Goal: Transaction & Acquisition: Purchase product/service

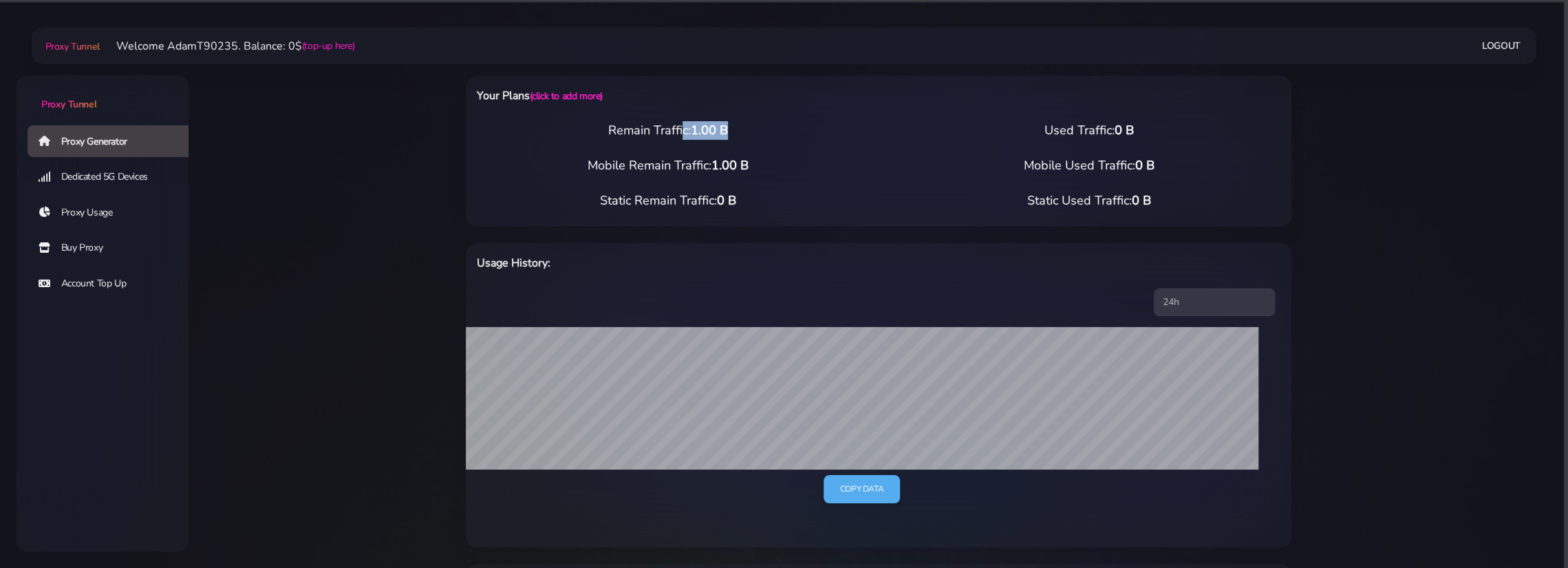
drag, startPoint x: 586, startPoint y: 127, endPoint x: 759, endPoint y: 131, distance: 173.0
click at [759, 131] on div "Remain Traffic: 1.00 B" at bounding box center [668, 130] width 421 height 18
drag, startPoint x: 589, startPoint y: 172, endPoint x: 818, endPoint y: 166, distance: 229.1
click at [818, 166] on div "Mobile Remain Traffic: 1.00 B" at bounding box center [668, 165] width 421 height 18
drag, startPoint x: 605, startPoint y: 200, endPoint x: 858, endPoint y: 199, distance: 253.0
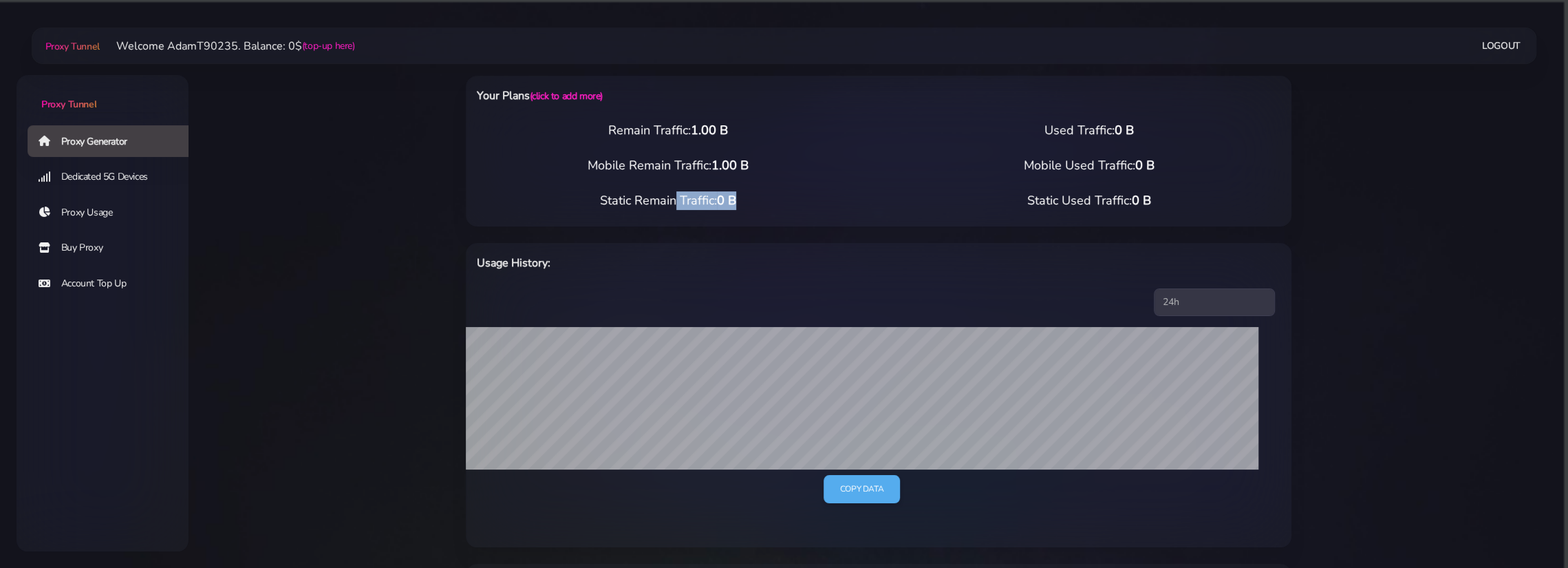
click at [858, 199] on div "Static Remain Traffic: 0 B" at bounding box center [668, 200] width 421 height 18
click at [110, 183] on link "Dedicated 5G Devices" at bounding box center [113, 177] width 172 height 32
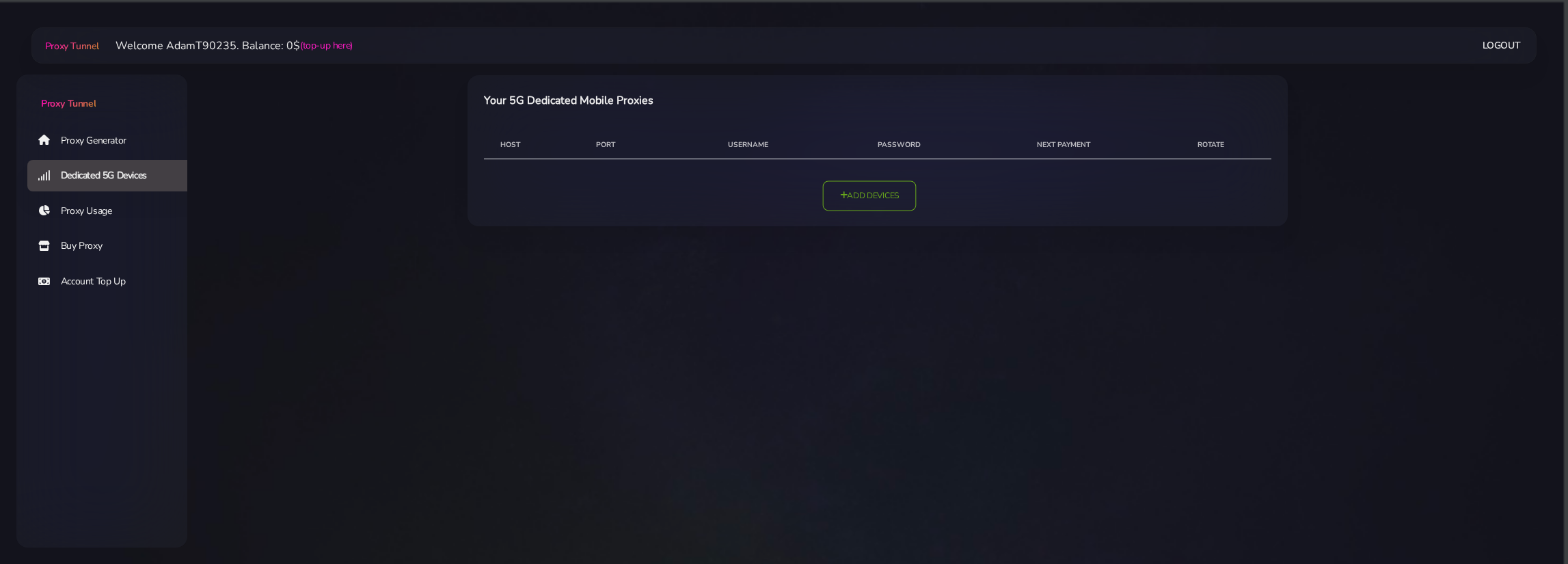
click at [827, 191] on link "Add Devices" at bounding box center [870, 196] width 94 height 30
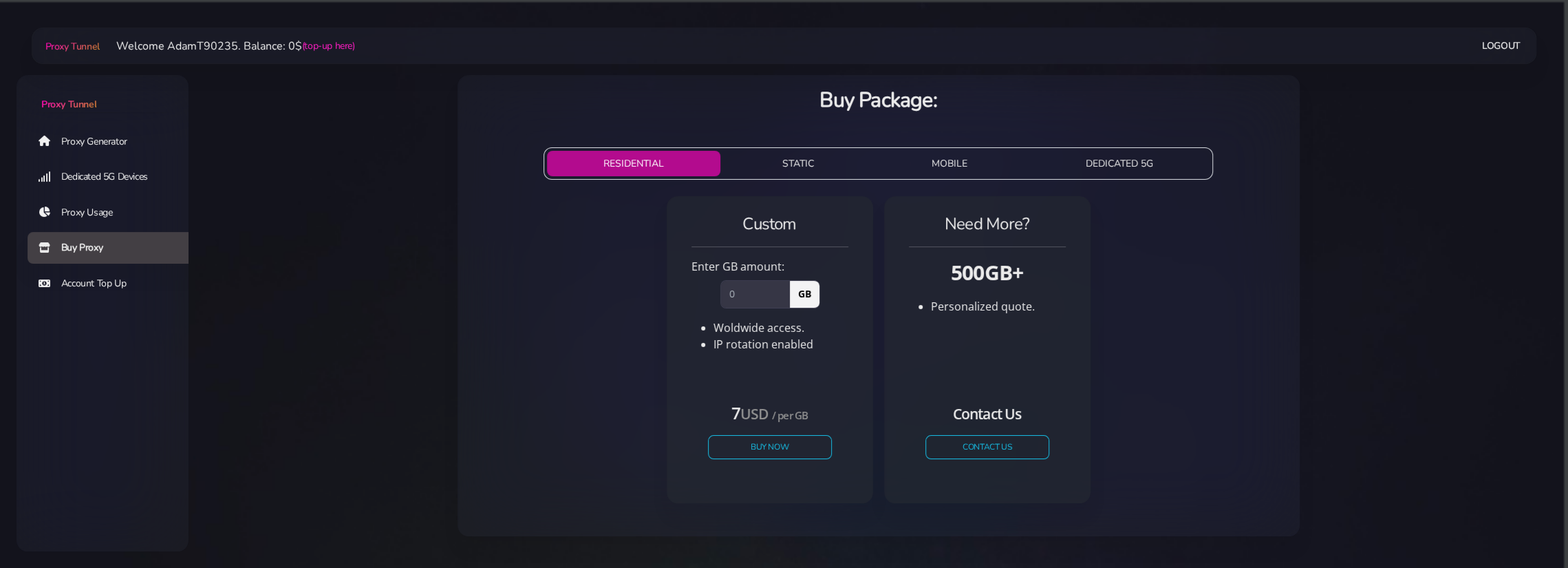
click at [805, 163] on button "STATIC" at bounding box center [798, 163] width 144 height 26
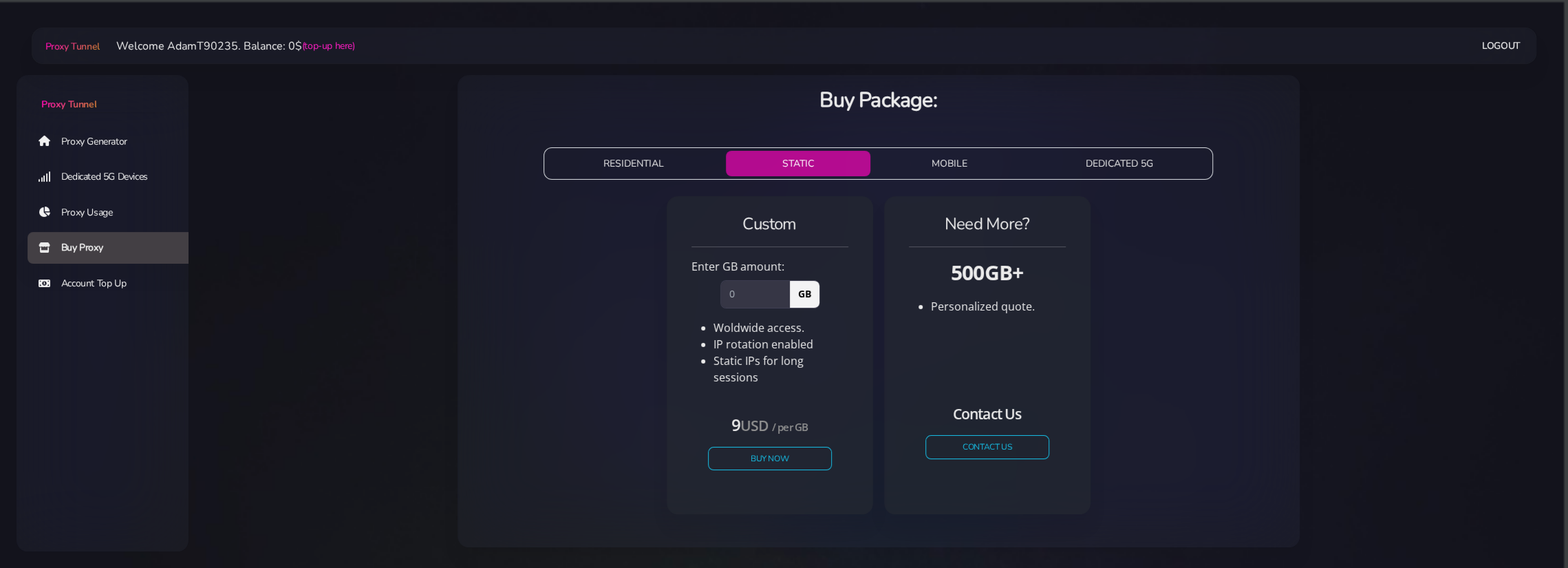
click at [953, 166] on button "MOBILE" at bounding box center [951, 163] width 149 height 26
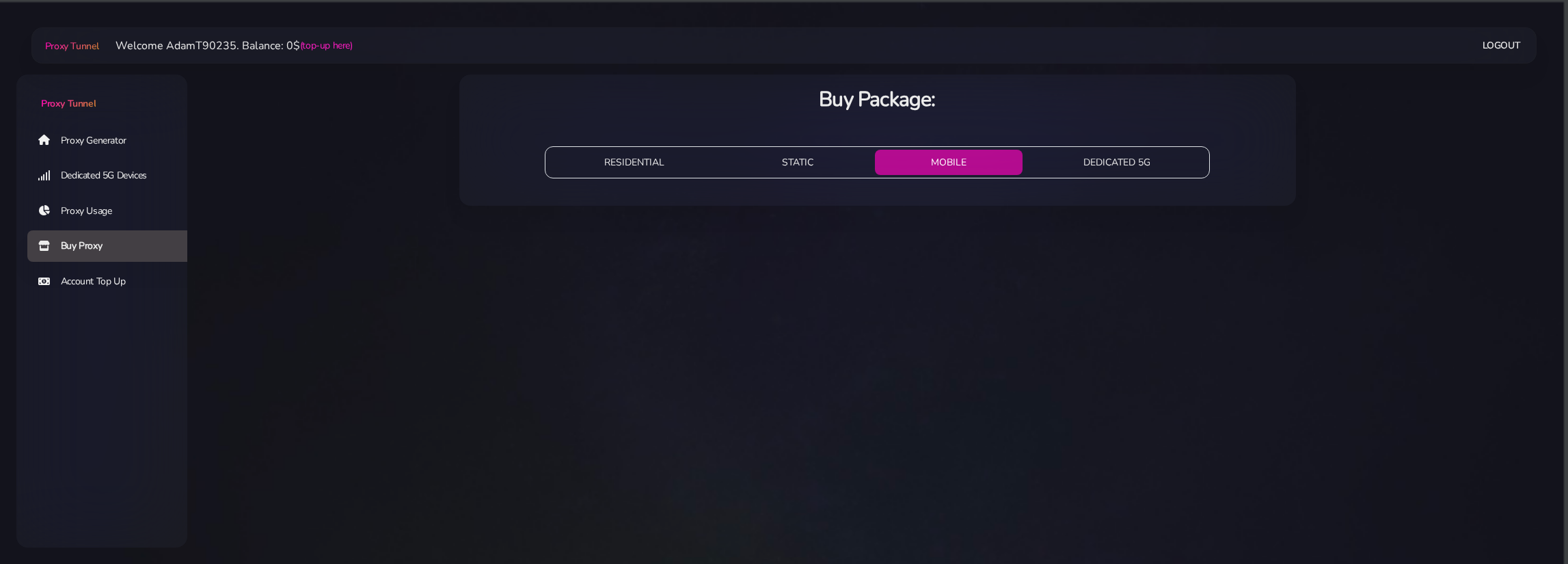
click at [1124, 158] on button "DEDICATED 5G" at bounding box center [1117, 162] width 179 height 25
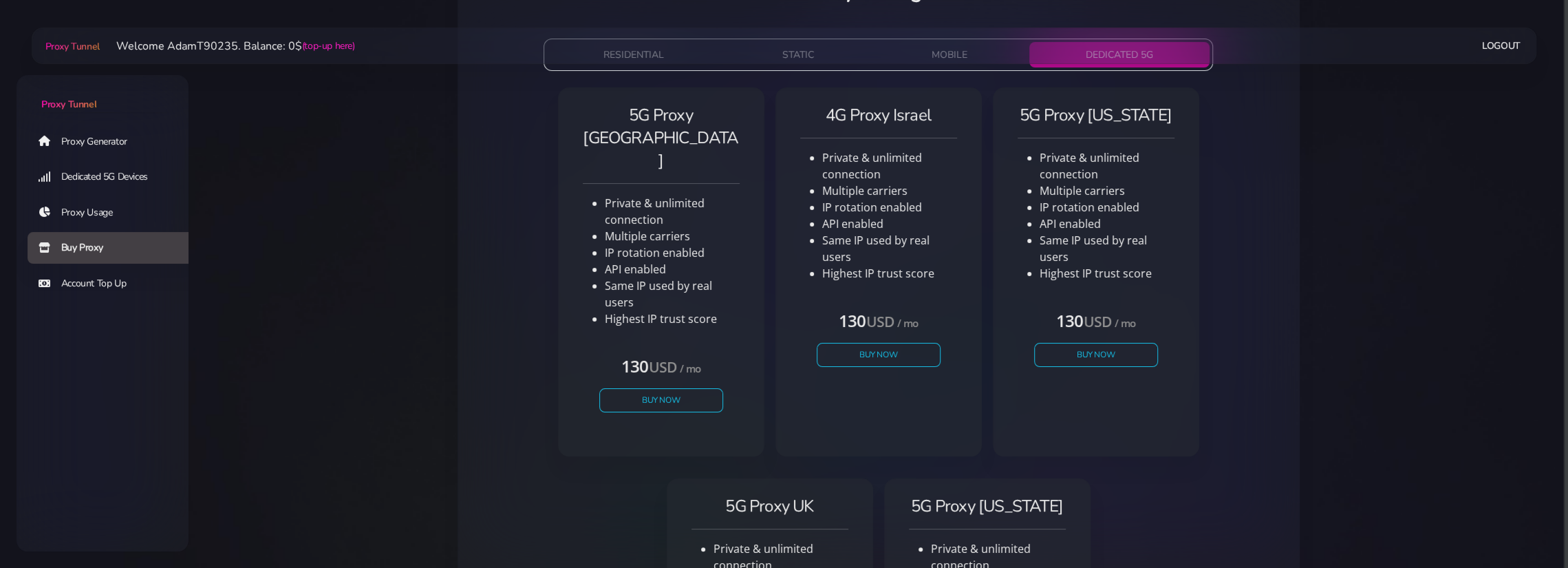
scroll to position [40, 0]
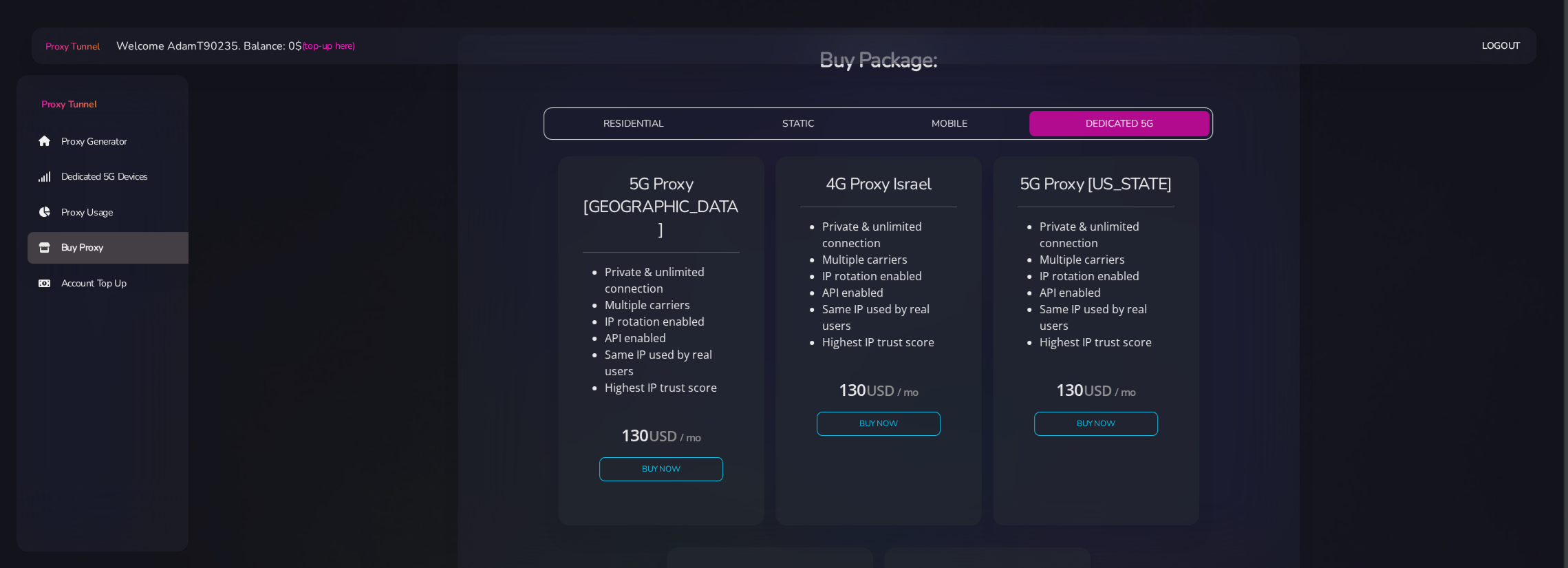
click at [946, 127] on button "MOBILE" at bounding box center [951, 123] width 149 height 26
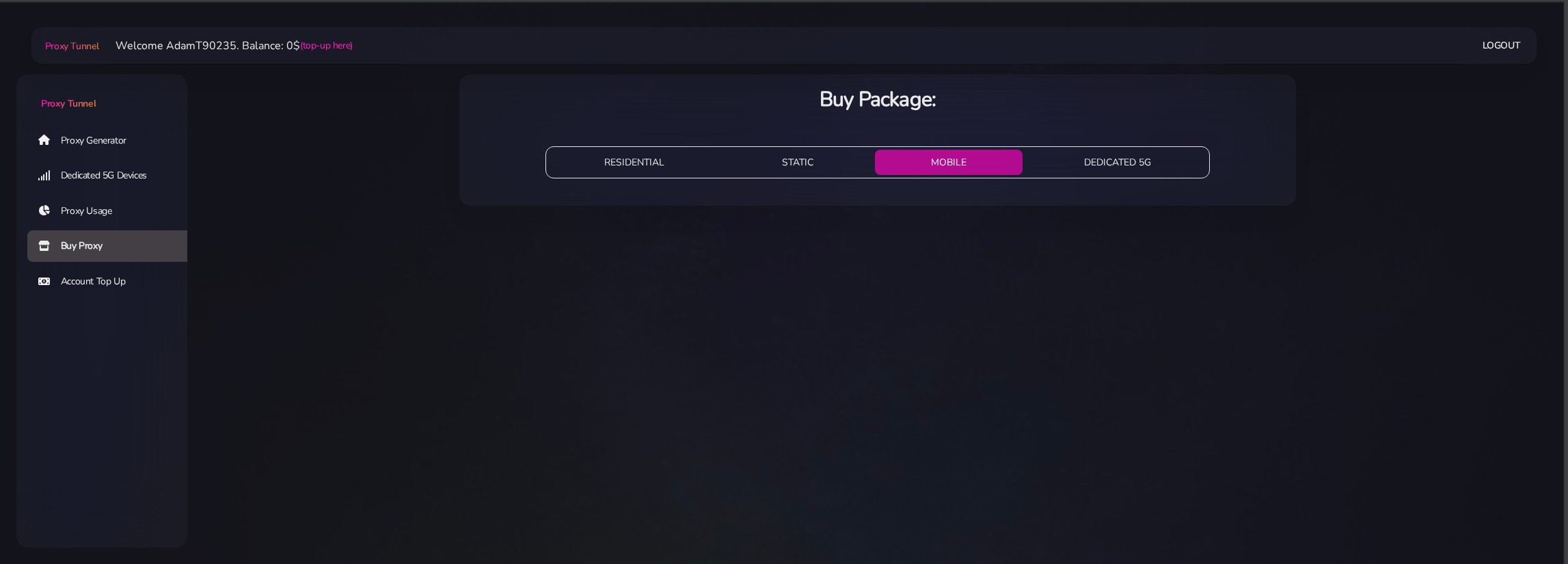
click at [805, 158] on button "STATIC" at bounding box center [797, 162] width 143 height 25
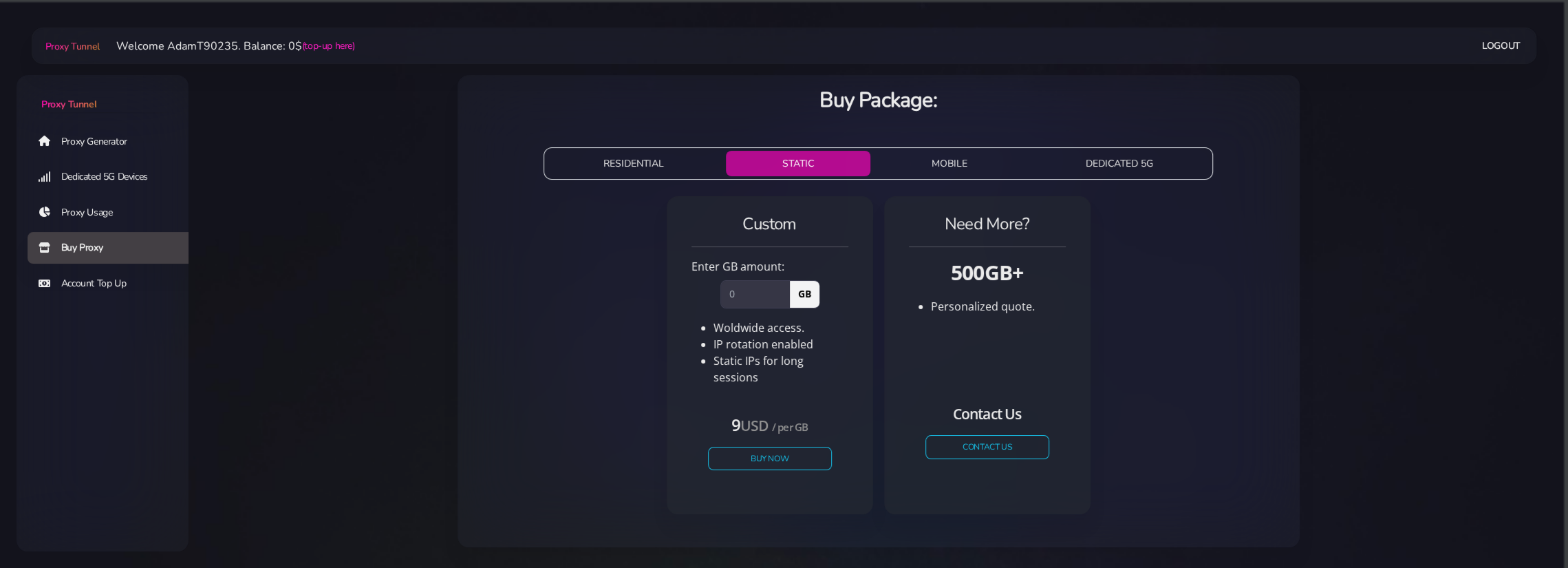
click at [642, 167] on button "RESIDENTIAL" at bounding box center [633, 163] width 173 height 26
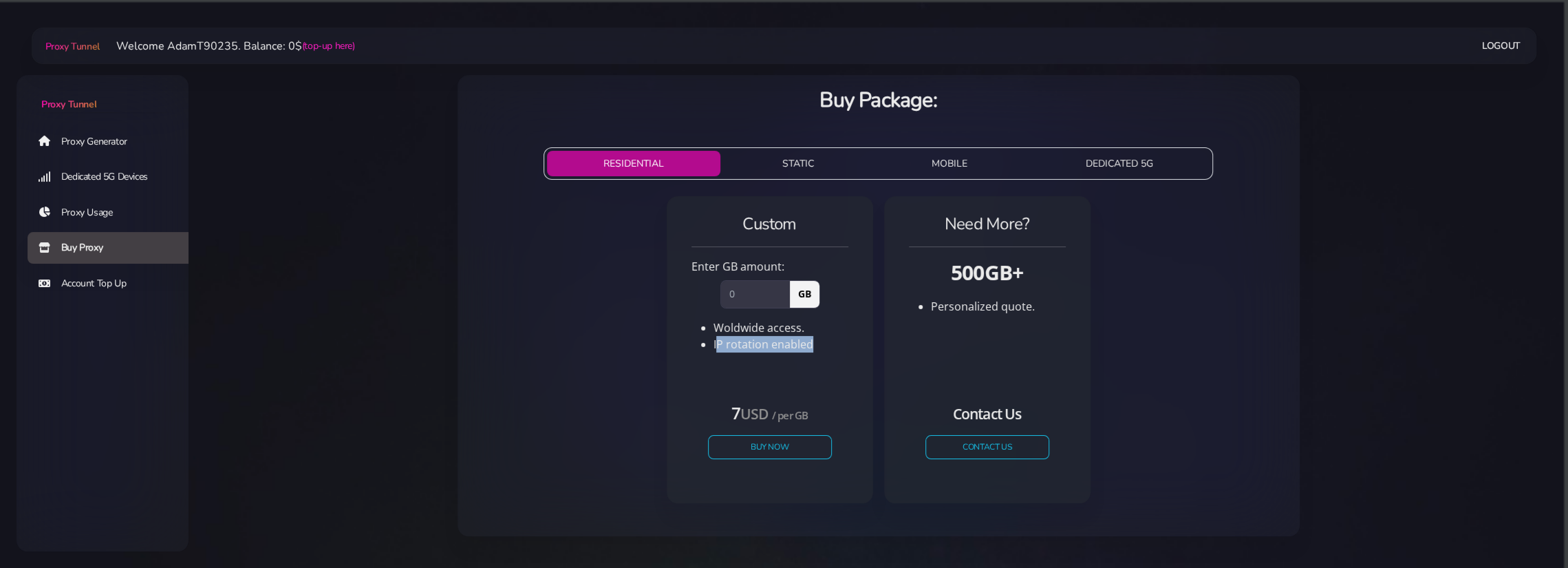
drag, startPoint x: 715, startPoint y: 348, endPoint x: 835, endPoint y: 346, distance: 120.0
click at [835, 346] on li "IP rotation enabled" at bounding box center [781, 344] width 135 height 17
click at [89, 208] on link "Proxy Usage" at bounding box center [113, 213] width 172 height 32
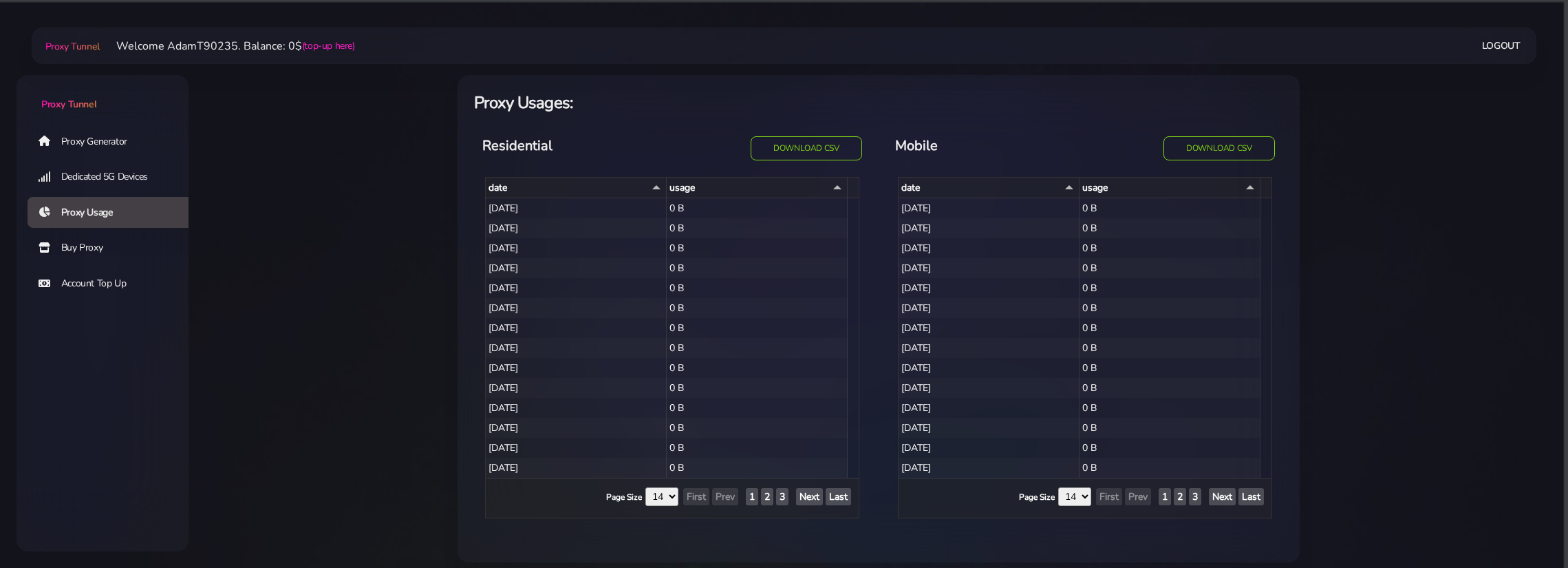
select select "14"
click at [110, 143] on link "Proxy Generator" at bounding box center [113, 141] width 172 height 32
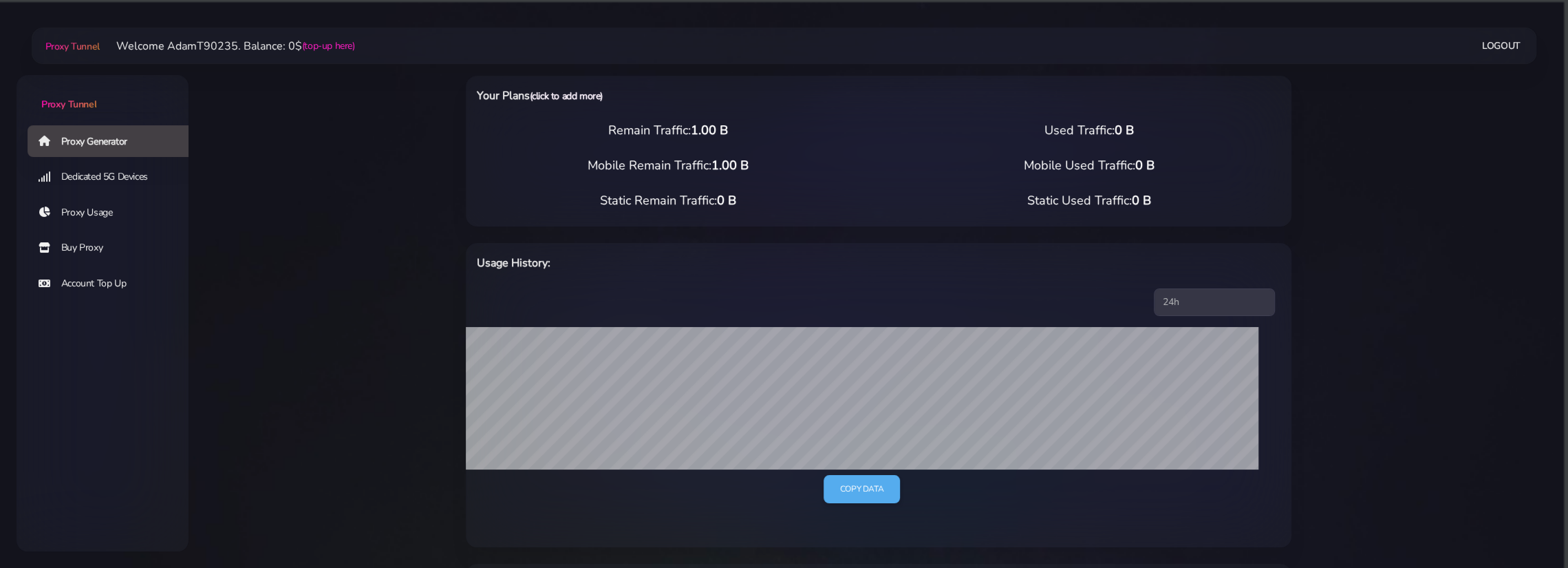
click at [564, 95] on link "(click to add more)" at bounding box center [566, 96] width 73 height 13
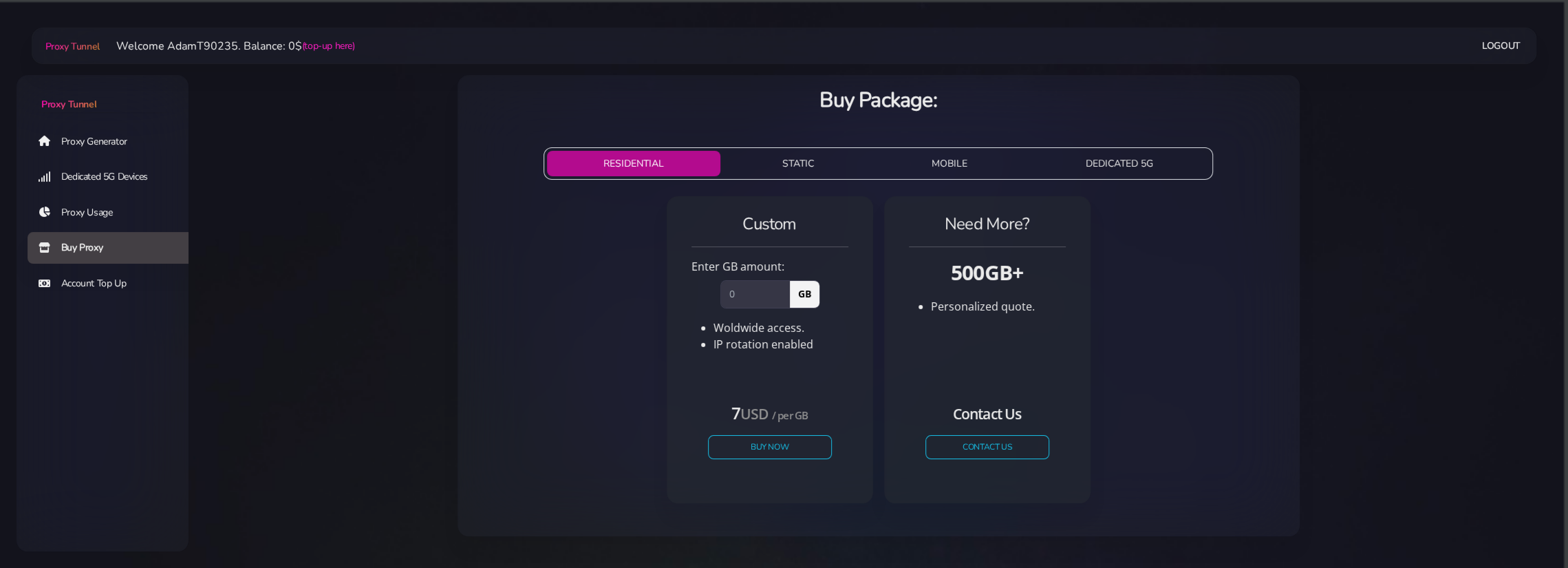
scroll to position [22, 0]
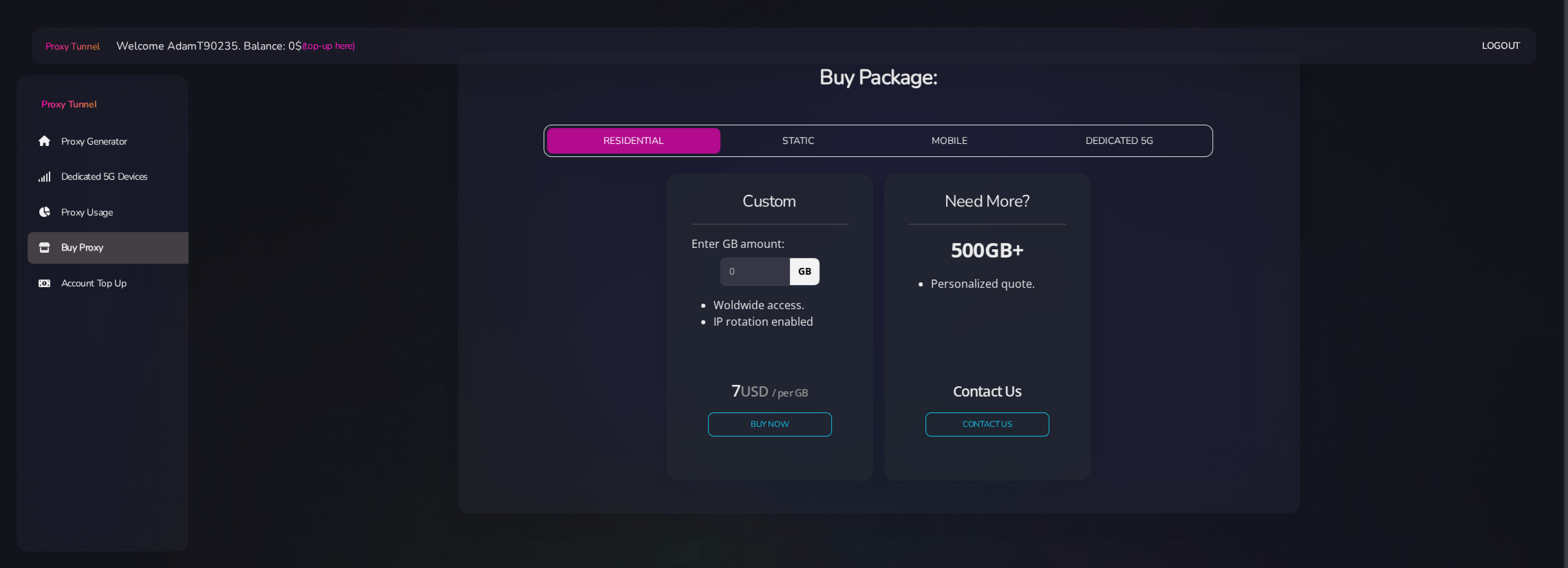
click at [806, 130] on button "STATIC" at bounding box center [798, 141] width 144 height 26
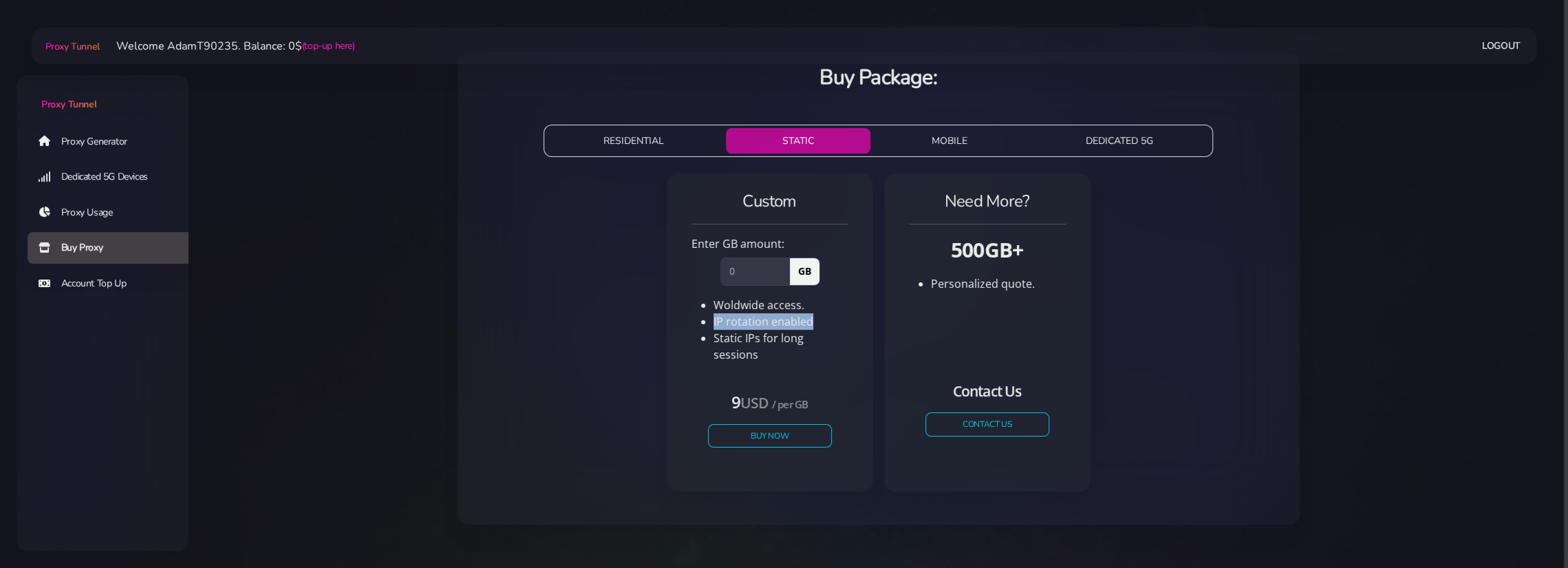
drag, startPoint x: 709, startPoint y: 323, endPoint x: 828, endPoint y: 324, distance: 119.0
click at [828, 324] on ul "Woldwide access. IP rotation enabled Static IPs for long sessions" at bounding box center [770, 329] width 157 height 66
drag, startPoint x: 705, startPoint y: 340, endPoint x: 871, endPoint y: 340, distance: 166.0
click at [871, 340] on div "Custom Enter GB amount: GB Woldwide access. IP rotation enabled Static IPs for …" at bounding box center [770, 332] width 207 height 318
drag, startPoint x: 717, startPoint y: 394, endPoint x: 835, endPoint y: 393, distance: 118.0
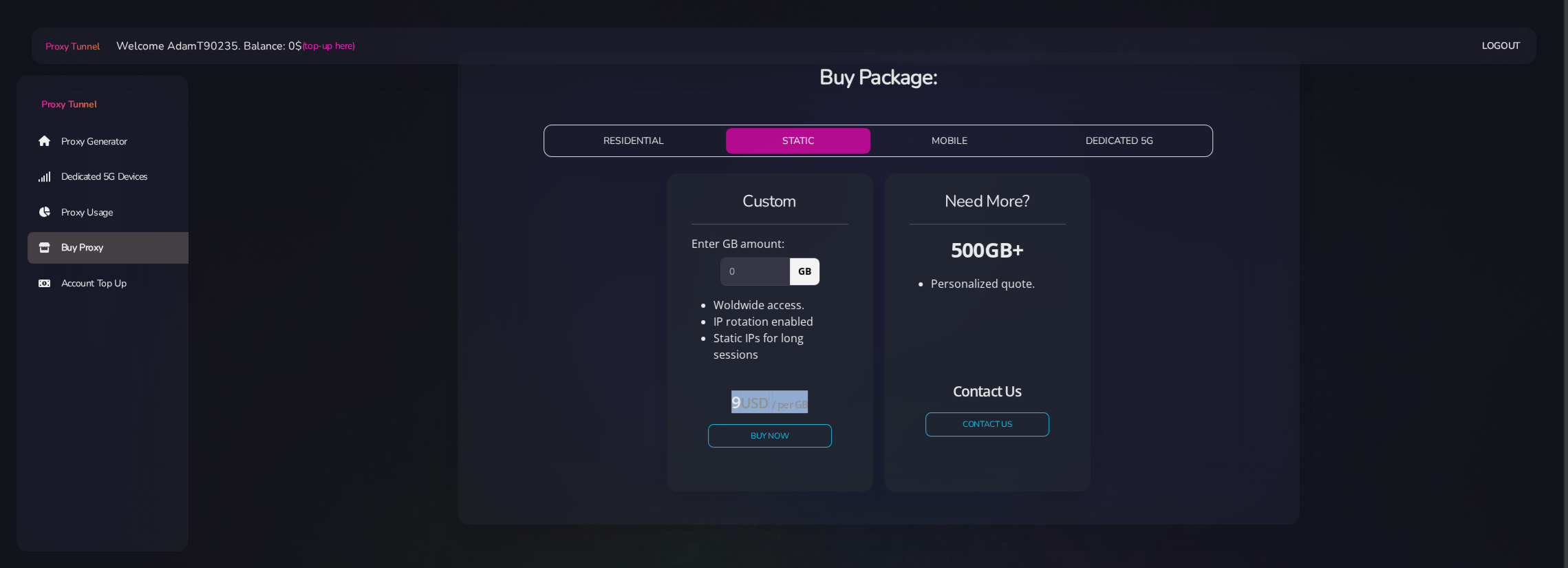
click at [835, 393] on div "9 USD / per GB Buy Now" at bounding box center [770, 425] width 157 height 102
click at [801, 397] on small "/ per GB" at bounding box center [790, 404] width 37 height 14
drag, startPoint x: 811, startPoint y: 393, endPoint x: 709, endPoint y: 393, distance: 102.0
click at [709, 393] on h4 "9 USD / per GB" at bounding box center [770, 401] width 124 height 22
drag, startPoint x: 714, startPoint y: 302, endPoint x: 812, endPoint y: 304, distance: 98.0
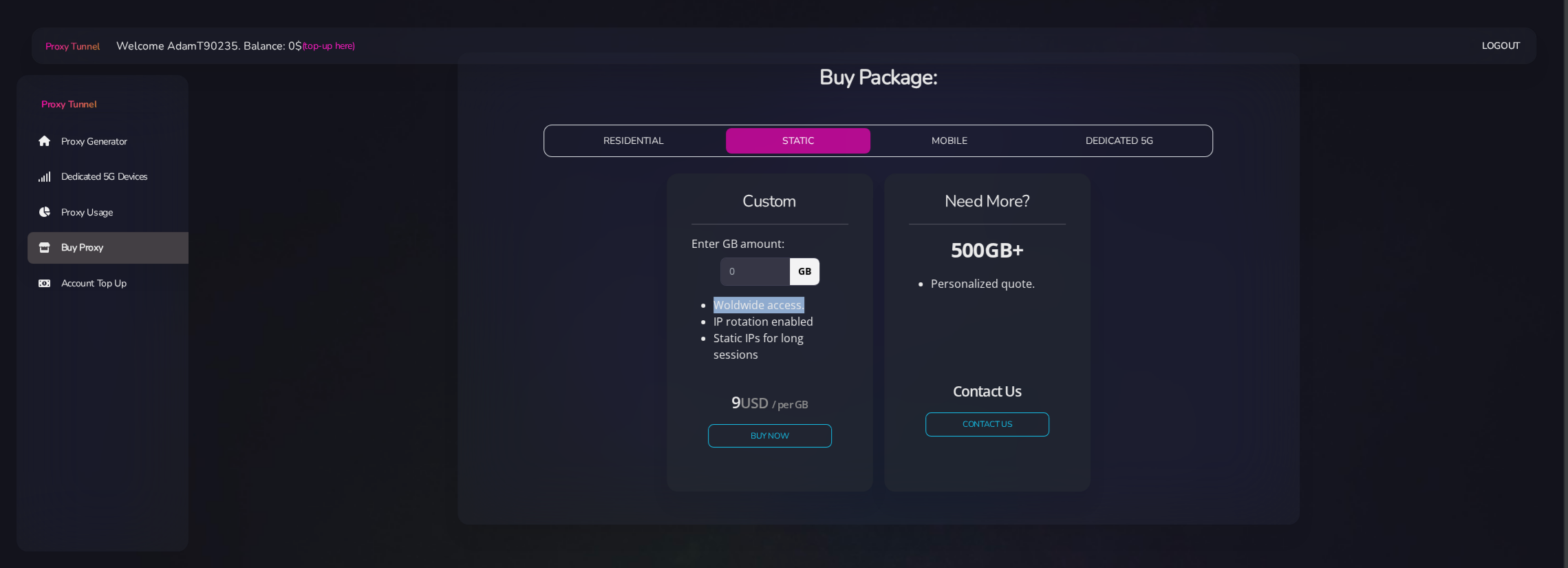
click at [812, 304] on li "Woldwide access." at bounding box center [781, 304] width 135 height 17
click at [950, 148] on button "MOBILE" at bounding box center [951, 141] width 149 height 26
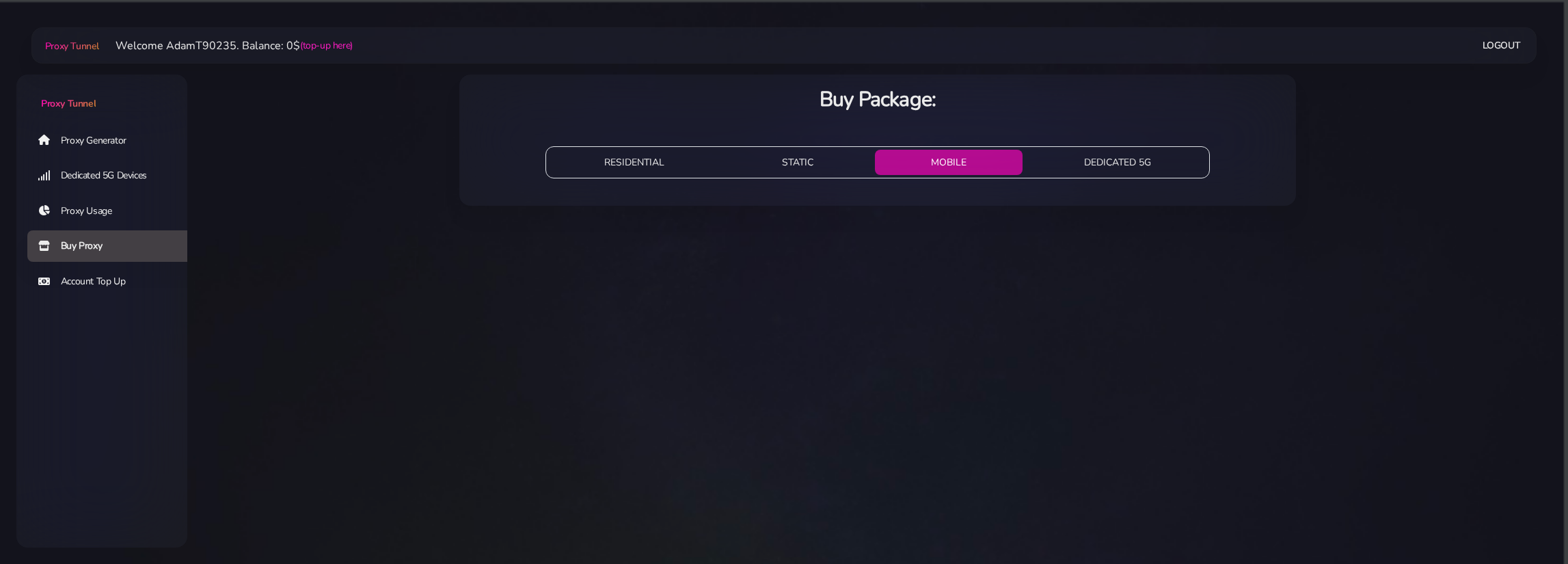
click at [1134, 162] on button "DEDICATED 5G" at bounding box center [1117, 162] width 179 height 25
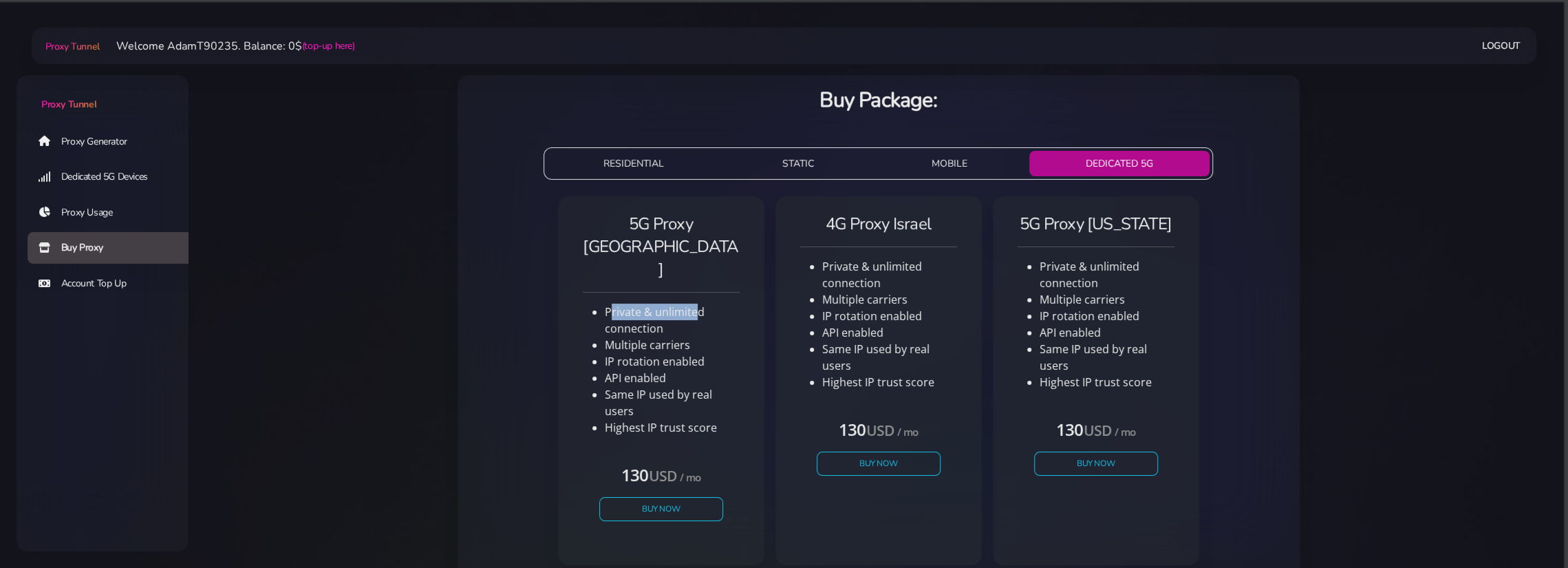
drag, startPoint x: 611, startPoint y: 264, endPoint x: 693, endPoint y: 265, distance: 82.0
click at [693, 304] on li "Private & unlimited connection" at bounding box center [672, 320] width 135 height 33
drag, startPoint x: 1043, startPoint y: 268, endPoint x: 1119, endPoint y: 286, distance: 78.1
click at [1119, 286] on li "Private & unlimited connection" at bounding box center [1107, 274] width 135 height 33
drag, startPoint x: 1043, startPoint y: 300, endPoint x: 1136, endPoint y: 304, distance: 93.1
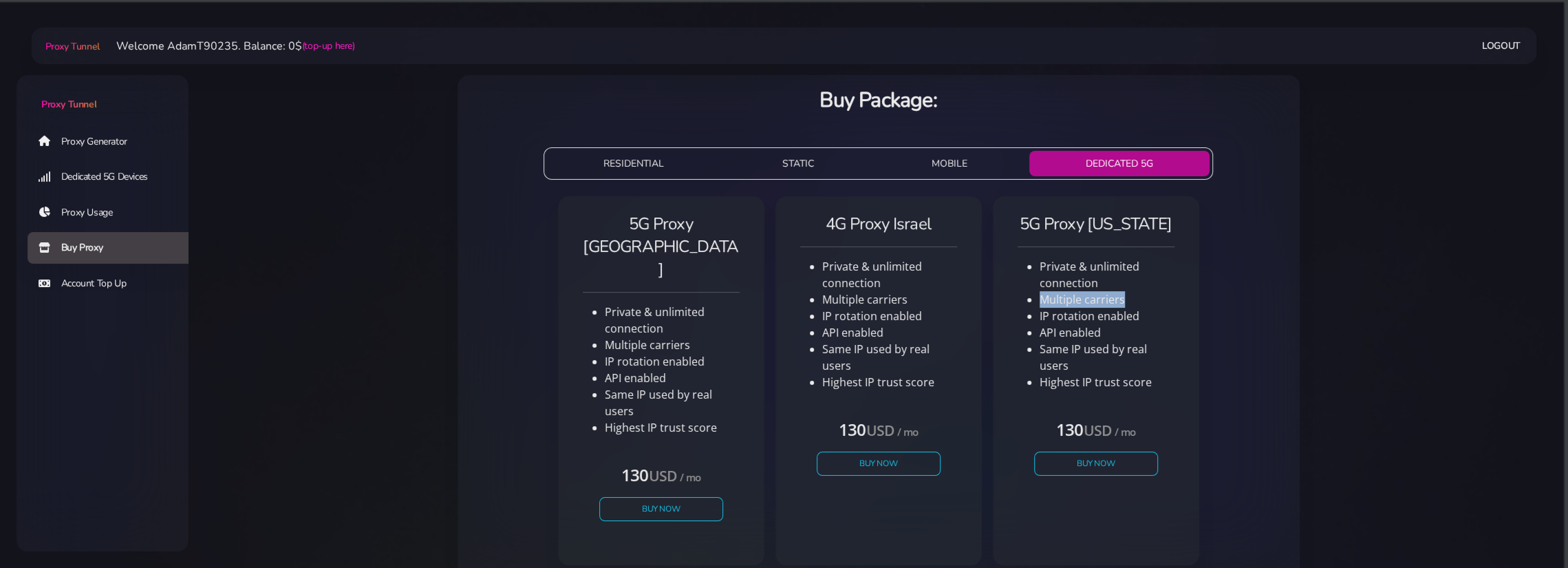
click at [1136, 304] on li "Multiple carriers" at bounding box center [1107, 299] width 135 height 17
drag, startPoint x: 1043, startPoint y: 319, endPoint x: 1132, endPoint y: 323, distance: 89.1
click at [1132, 323] on li "IP rotation enabled" at bounding box center [1107, 316] width 135 height 17
drag, startPoint x: 1043, startPoint y: 331, endPoint x: 1116, endPoint y: 340, distance: 73.6
click at [1116, 340] on ul "Private & unlimited connection Multiple carriers IP rotation enabled API enable…" at bounding box center [1096, 324] width 157 height 132
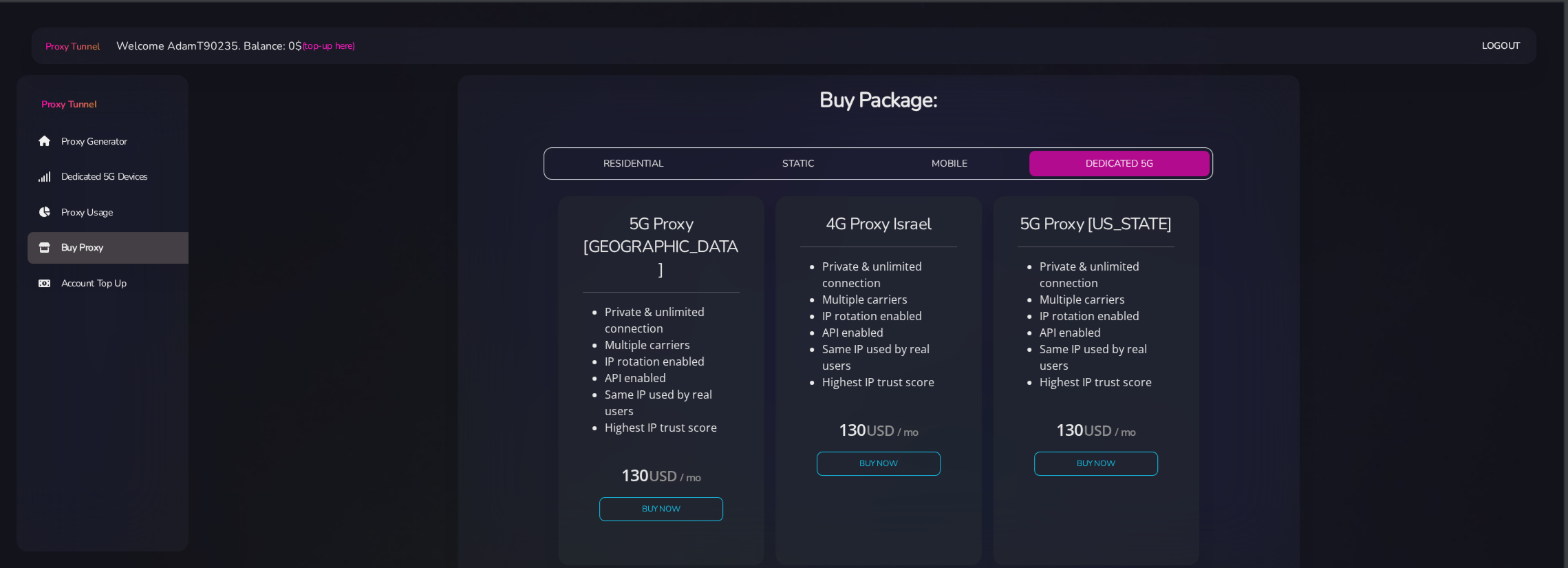
click at [1051, 371] on li "Same IP used by real users" at bounding box center [1107, 357] width 135 height 33
drag, startPoint x: 1071, startPoint y: 364, endPoint x: 1038, endPoint y: 352, distance: 35.1
click at [1038, 352] on ul "Private & unlimited connection Multiple carriers IP rotation enabled API enable…" at bounding box center [1096, 324] width 157 height 132
click at [1054, 353] on li "Same IP used by real users" at bounding box center [1107, 357] width 135 height 33
drag, startPoint x: 1035, startPoint y: 346, endPoint x: 1083, endPoint y: 369, distance: 53.2
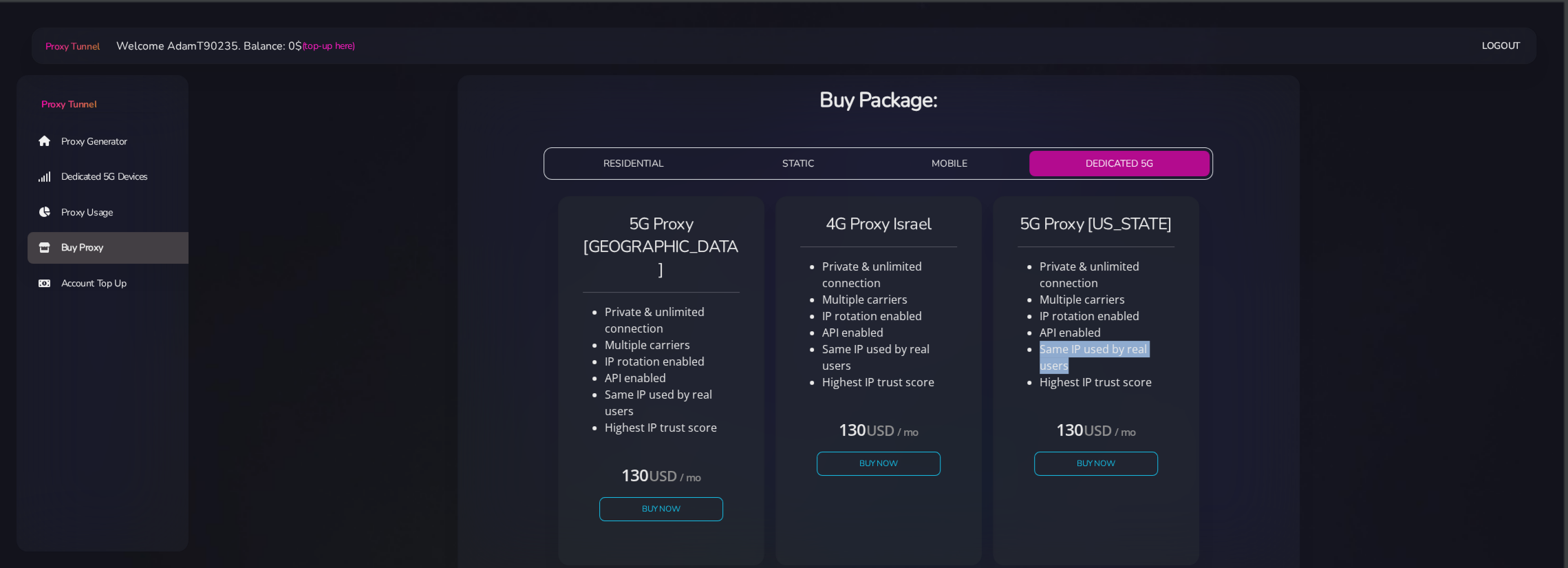
click at [1083, 369] on ul "Private & unlimited connection Multiple carriers IP rotation enabled API enable…" at bounding box center [1096, 324] width 157 height 132
drag, startPoint x: 1075, startPoint y: 380, endPoint x: 1163, endPoint y: 384, distance: 88.1
click at [1163, 384] on ul "Private & unlimited connection Multiple carriers IP rotation enabled API enable…" at bounding box center [1096, 324] width 157 height 132
drag, startPoint x: 1042, startPoint y: 298, endPoint x: 1103, endPoint y: 305, distance: 61.4
click at [1103, 305] on li "Multiple carriers" at bounding box center [1107, 299] width 135 height 17
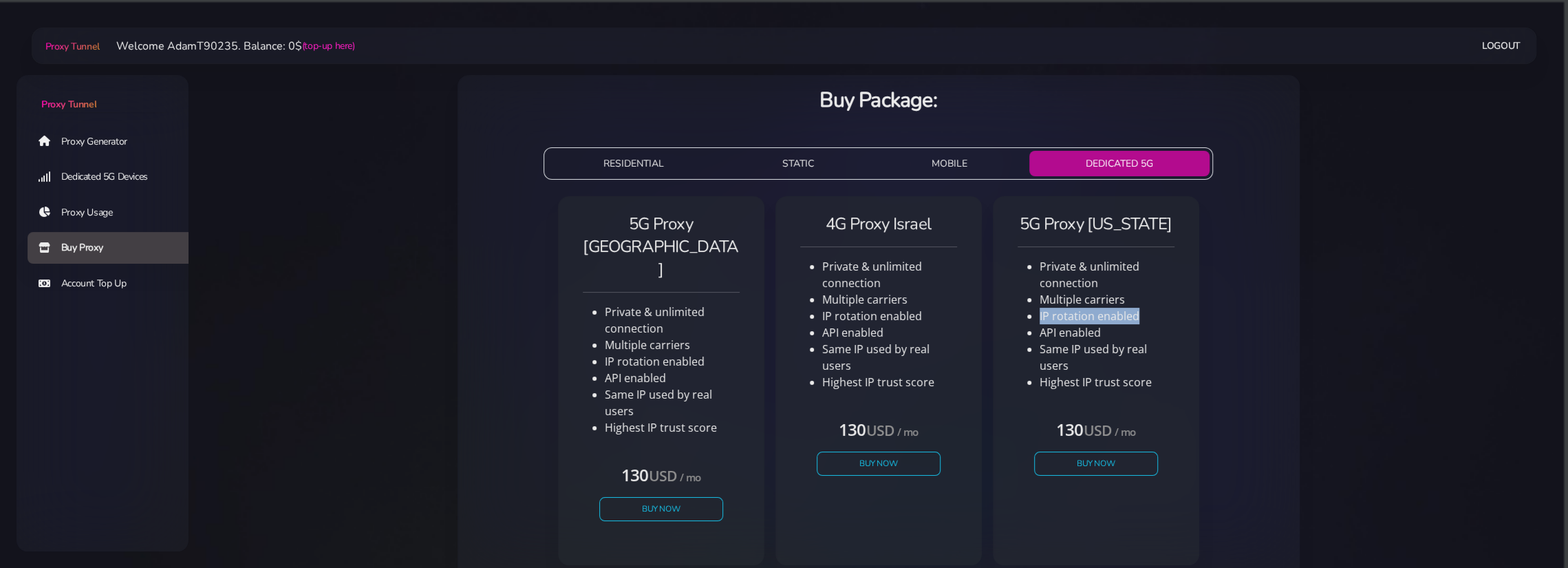
drag, startPoint x: 1035, startPoint y: 319, endPoint x: 1149, endPoint y: 321, distance: 114.0
click at [1149, 321] on ul "Private & unlimited connection Multiple carriers IP rotation enabled API enable…" at bounding box center [1096, 324] width 157 height 132
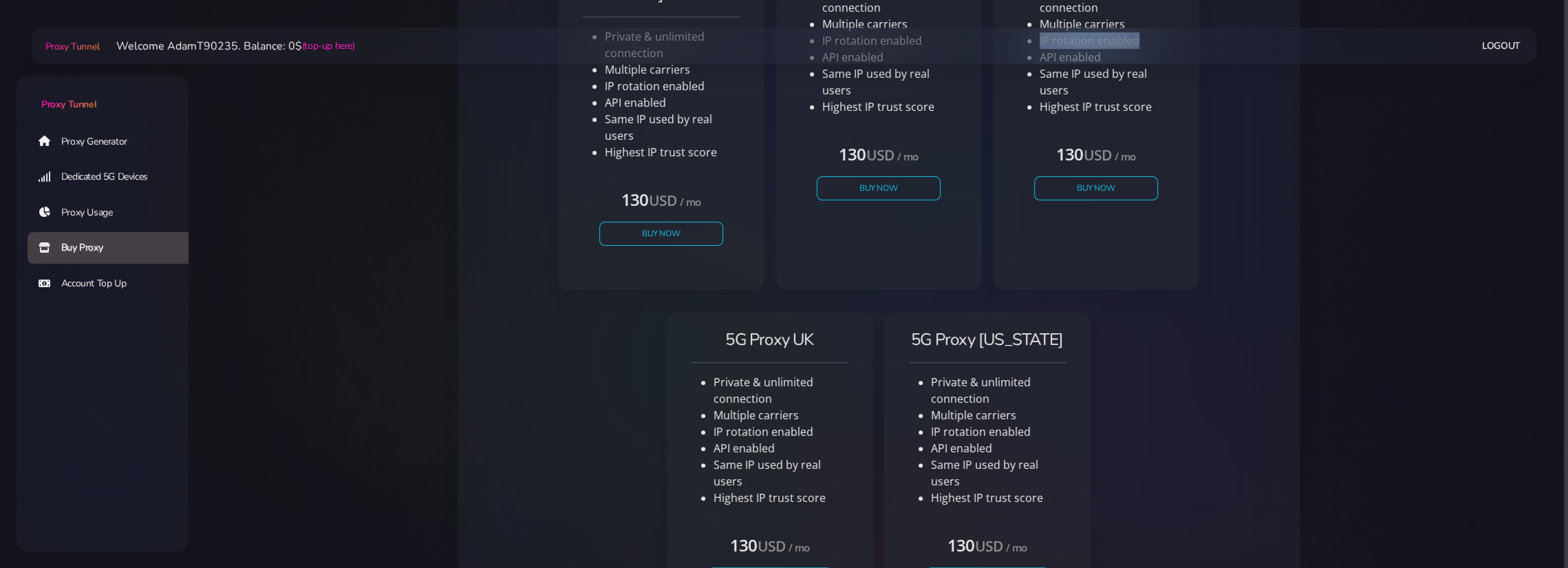
scroll to position [344, 0]
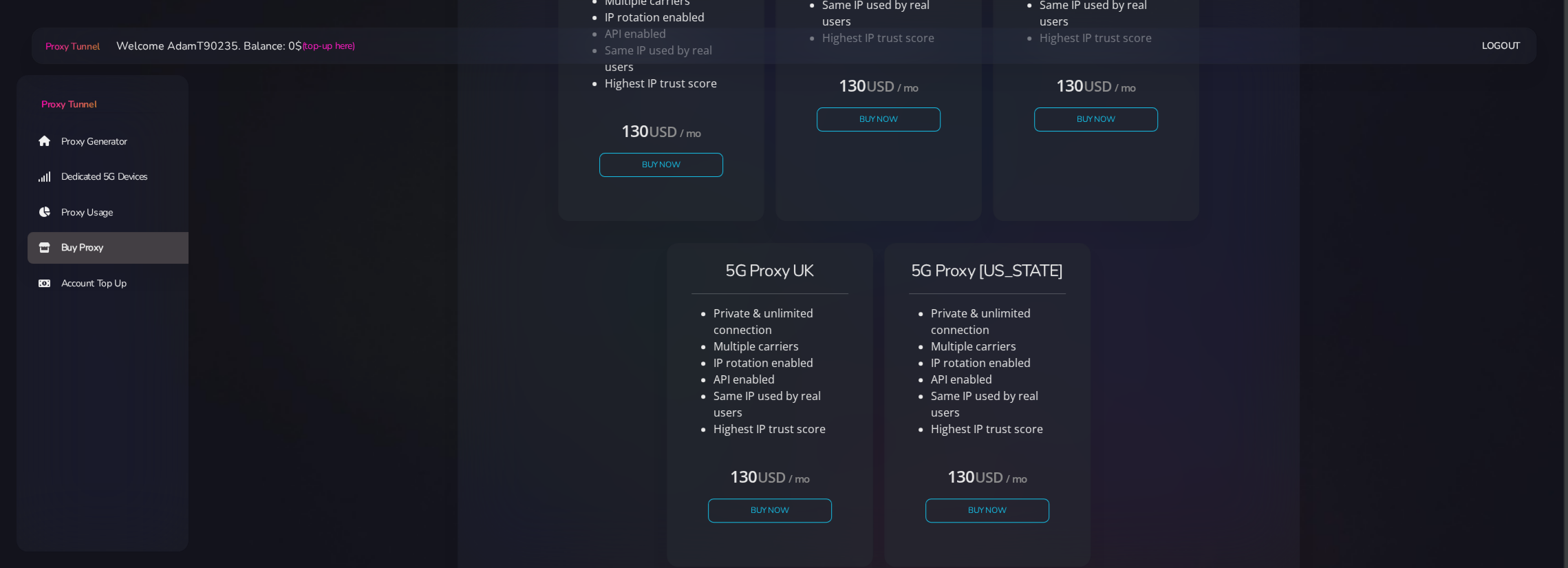
click at [126, 274] on link "Account Top Up" at bounding box center [113, 284] width 172 height 32
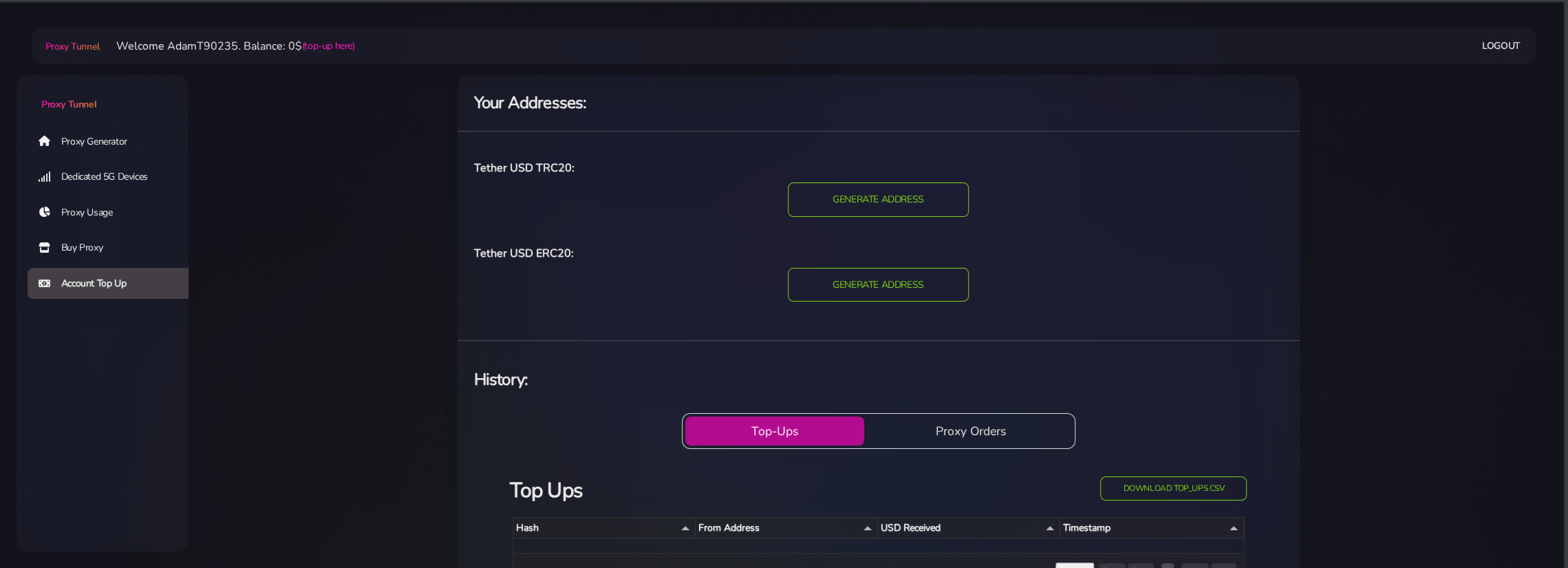
click at [103, 139] on link "Proxy Generator" at bounding box center [113, 141] width 172 height 32
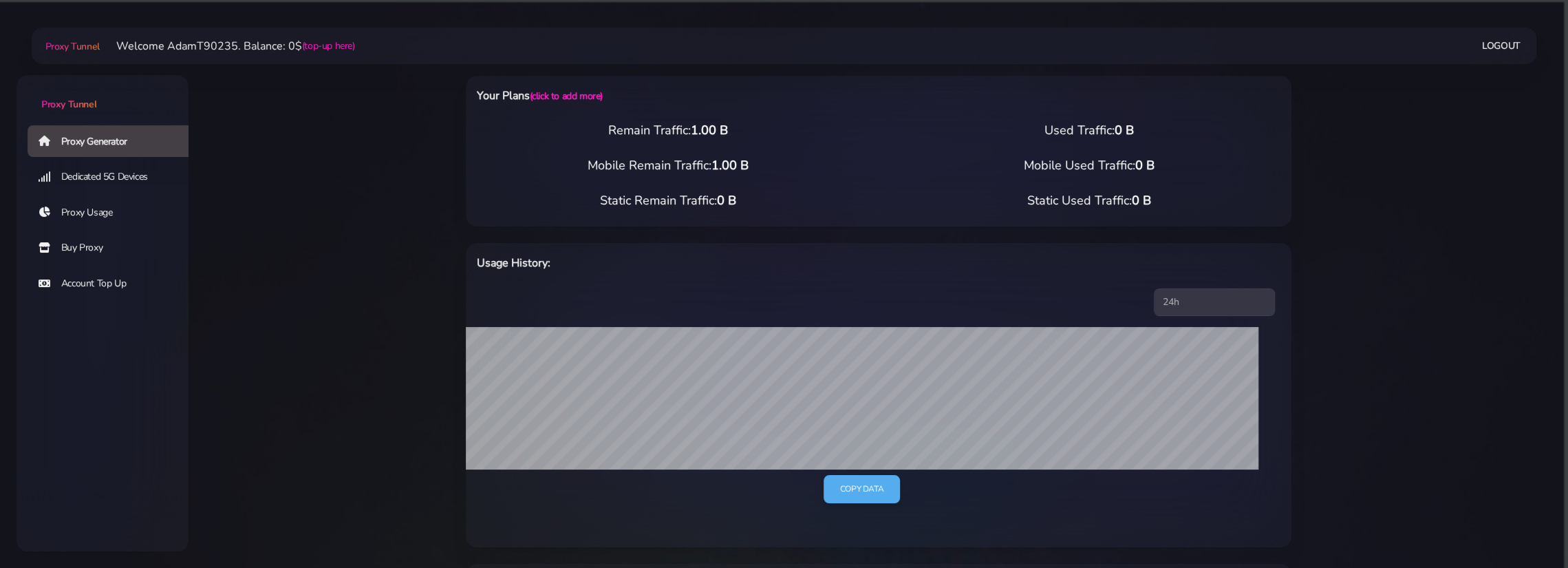
click at [110, 178] on link "Dedicated 5G Devices" at bounding box center [113, 177] width 172 height 32
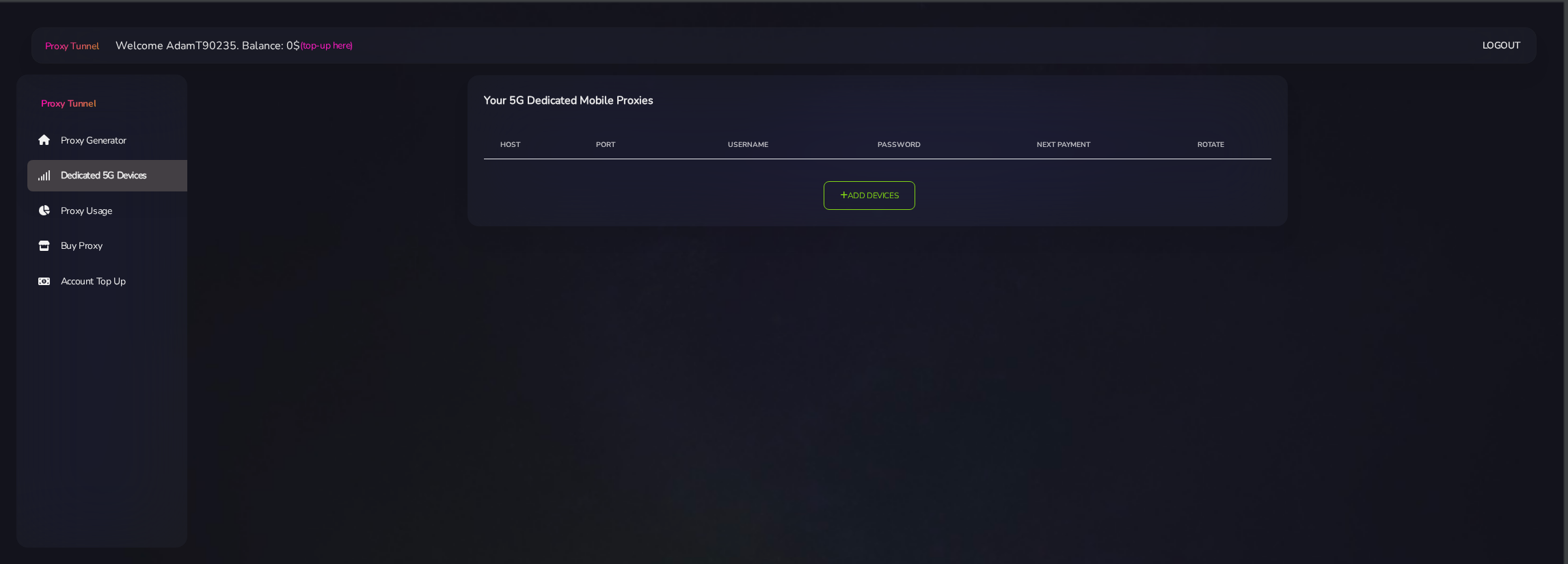
click at [128, 135] on link "Proxy Generator" at bounding box center [112, 140] width 171 height 32
